Goal: Task Accomplishment & Management: Use online tool/utility

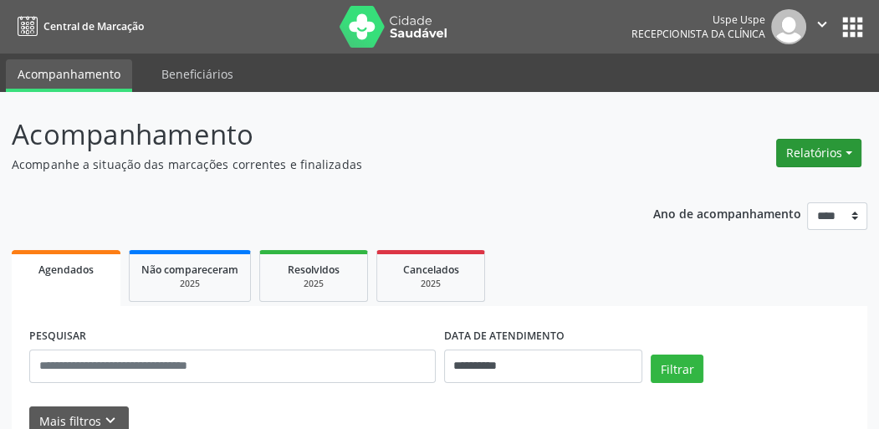
click at [795, 150] on button "Relatórios" at bounding box center [818, 153] width 85 height 28
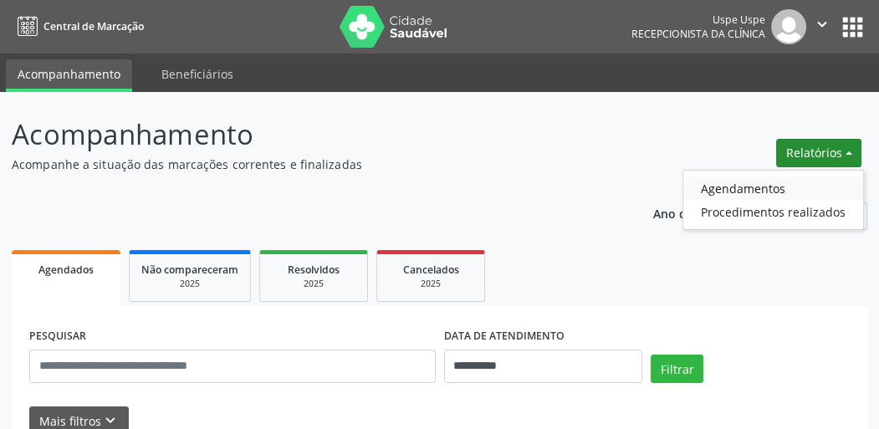
click at [743, 187] on link "Agendamentos" at bounding box center [773, 187] width 180 height 23
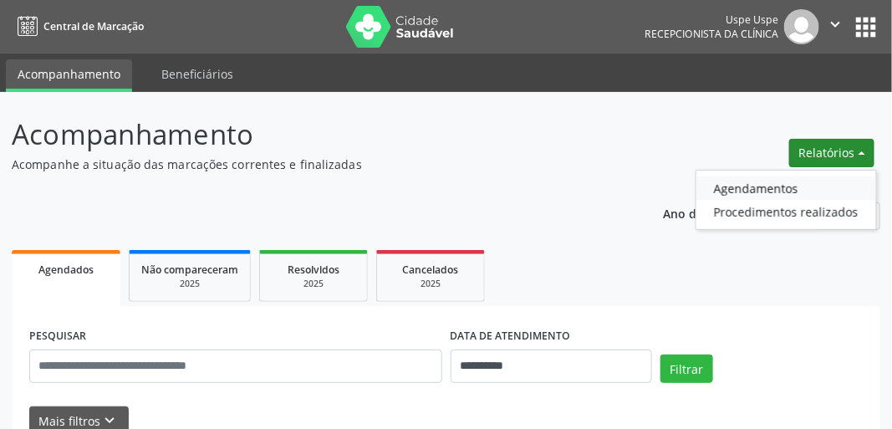
select select "*"
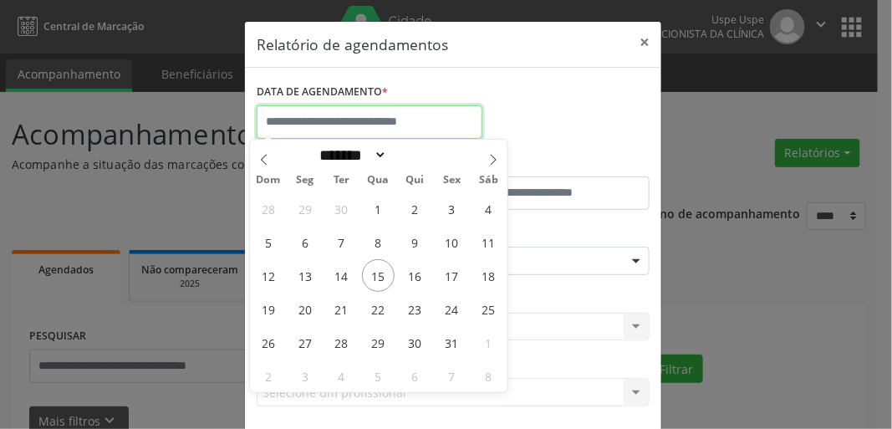
click at [379, 118] on input "text" at bounding box center [370, 121] width 226 height 33
click at [336, 128] on input "text" at bounding box center [370, 121] width 226 height 33
click at [418, 278] on span "16" at bounding box center [415, 275] width 33 height 33
type input "**********"
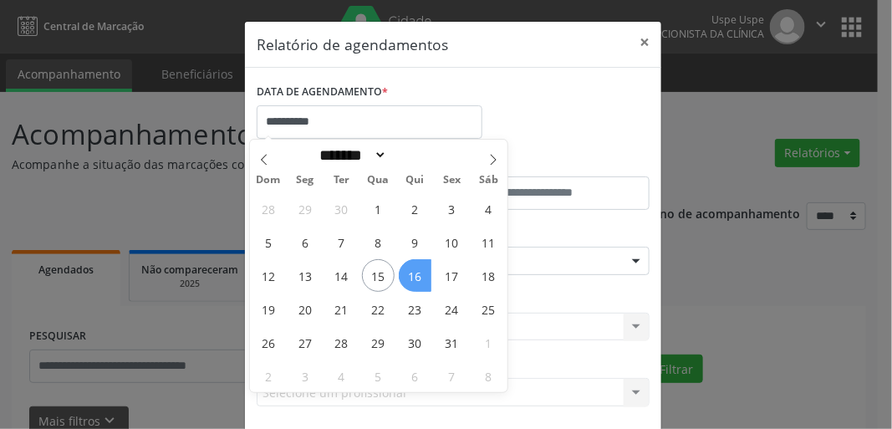
click at [418, 278] on span "16" at bounding box center [415, 275] width 33 height 33
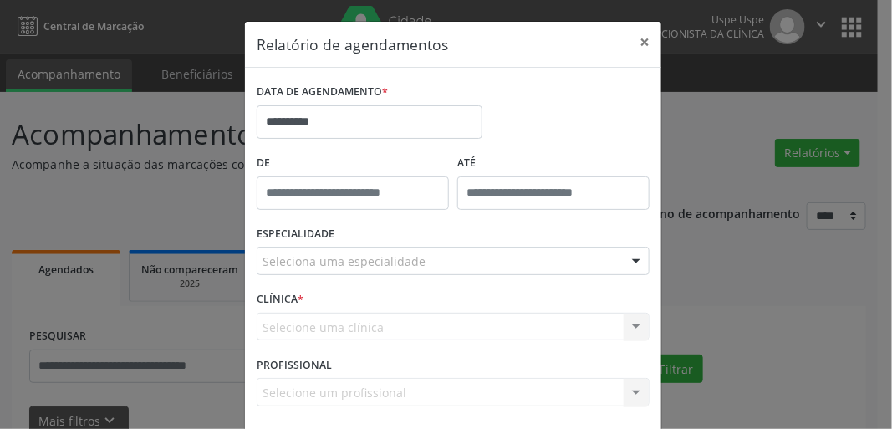
click at [296, 271] on div "Seleciona uma especialidade" at bounding box center [453, 261] width 393 height 28
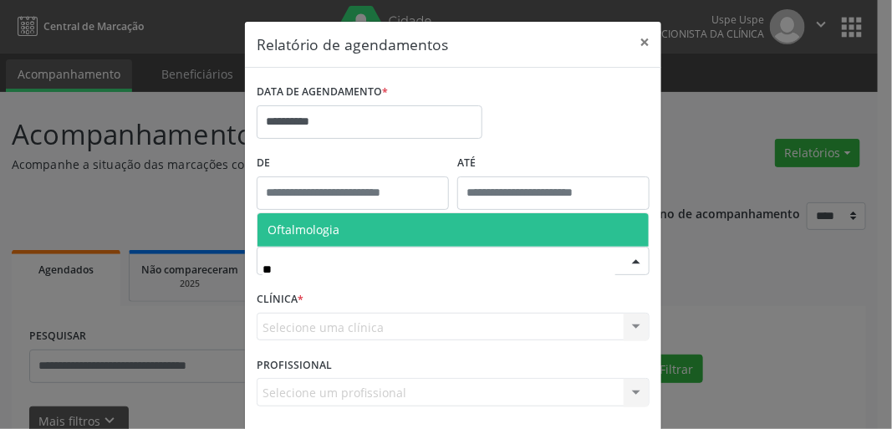
type input "***"
click at [301, 232] on span "Oftalmologia" at bounding box center [304, 230] width 72 height 16
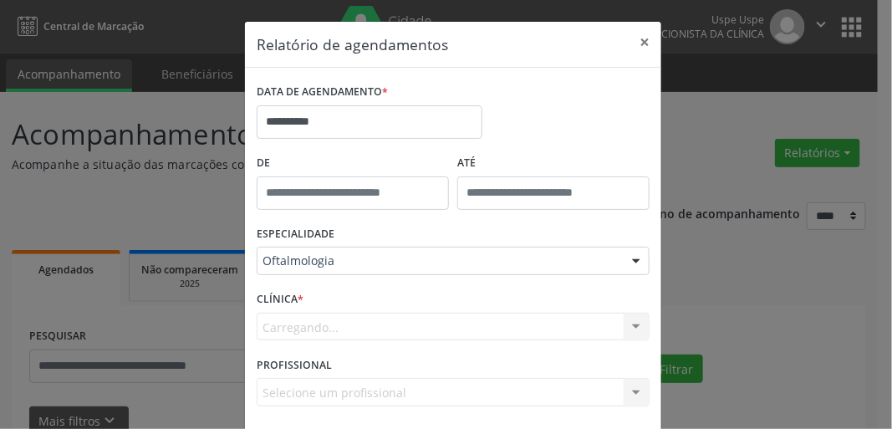
scroll to position [73, 0]
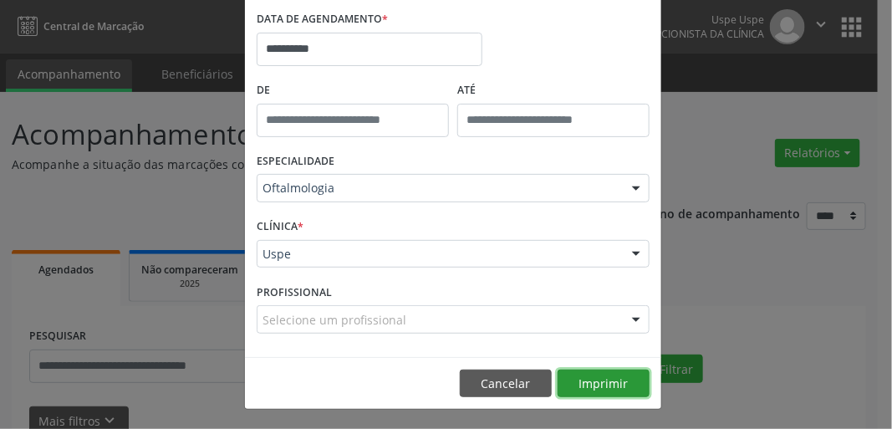
click at [596, 380] on button "Imprimir" at bounding box center [604, 384] width 92 height 28
